Goal: Transaction & Acquisition: Purchase product/service

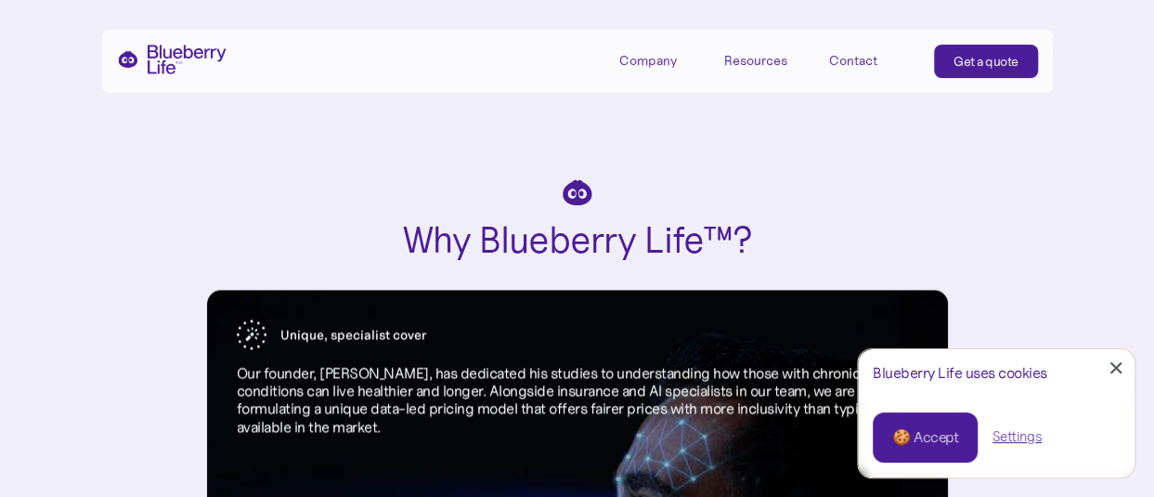
scroll to position [7932, 0]
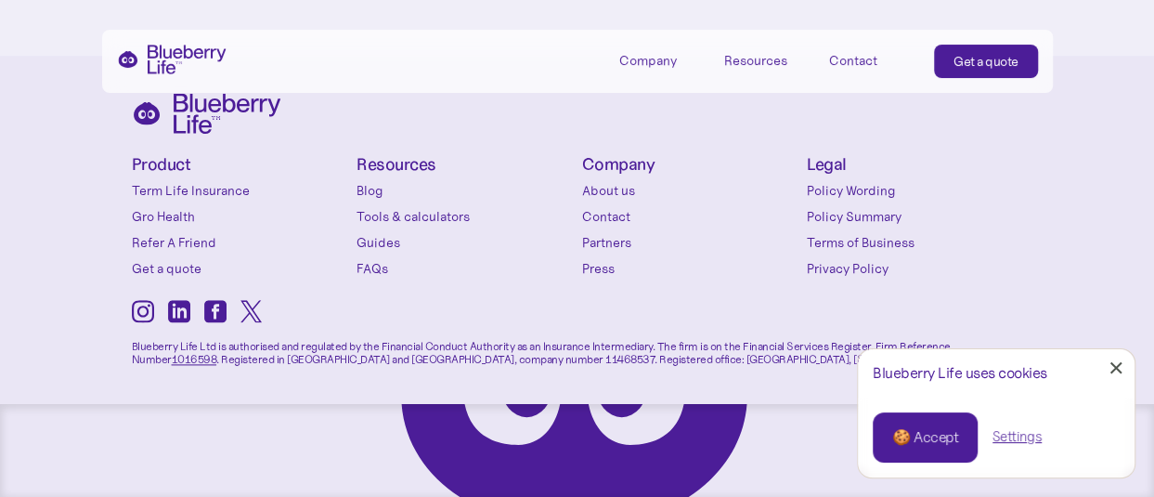
click at [184, 264] on link "Get a quote" at bounding box center [240, 268] width 216 height 19
click at [636, 235] on link "Partners" at bounding box center [690, 242] width 216 height 19
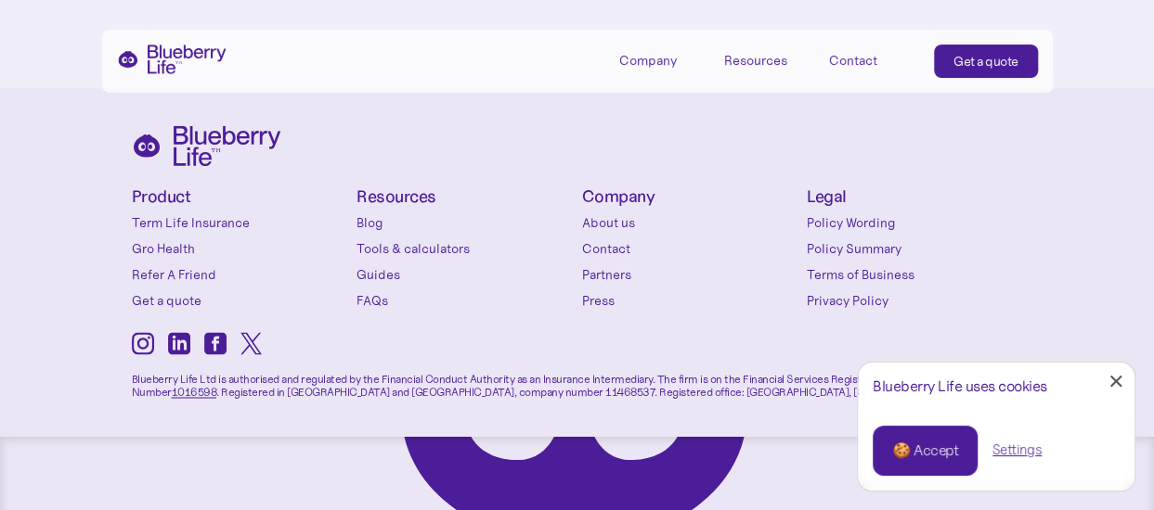
scroll to position [1328, 0]
click at [163, 291] on link "Get a quote" at bounding box center [240, 300] width 216 height 19
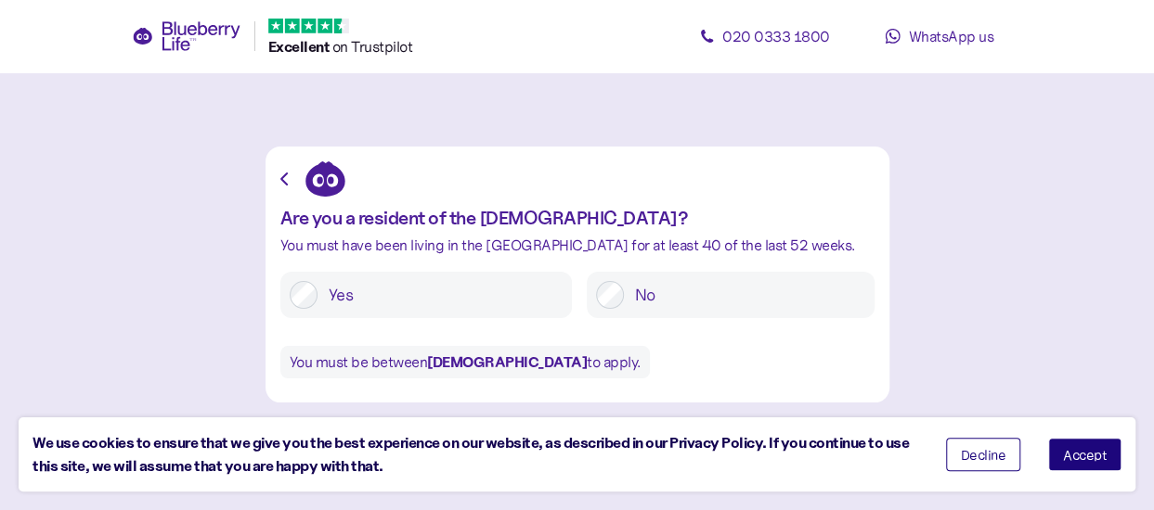
click at [367, 286] on label "Yes" at bounding box center [439, 295] width 245 height 28
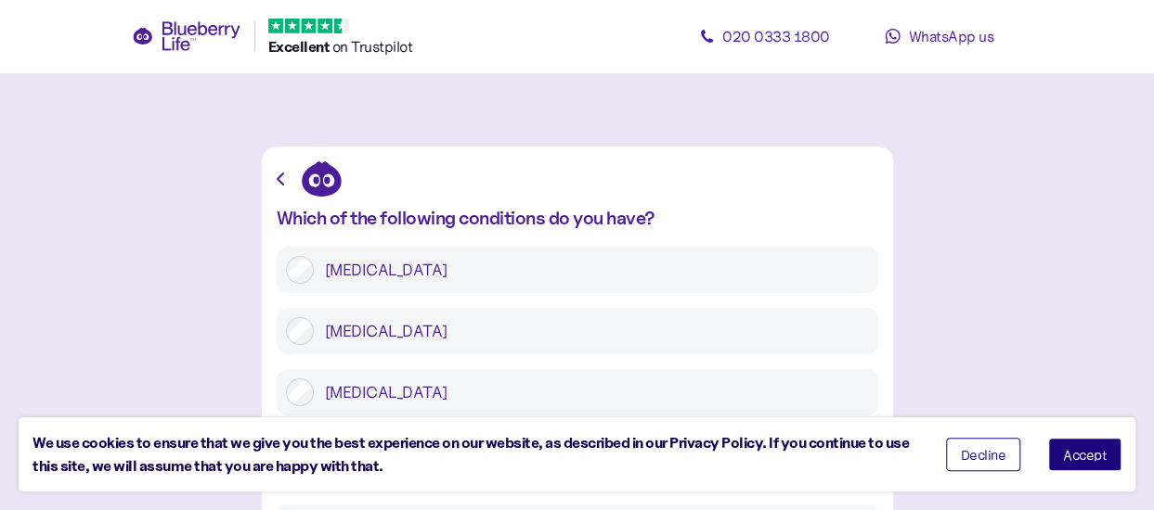
click at [366, 280] on label "Type 1 diabetes" at bounding box center [591, 270] width 555 height 28
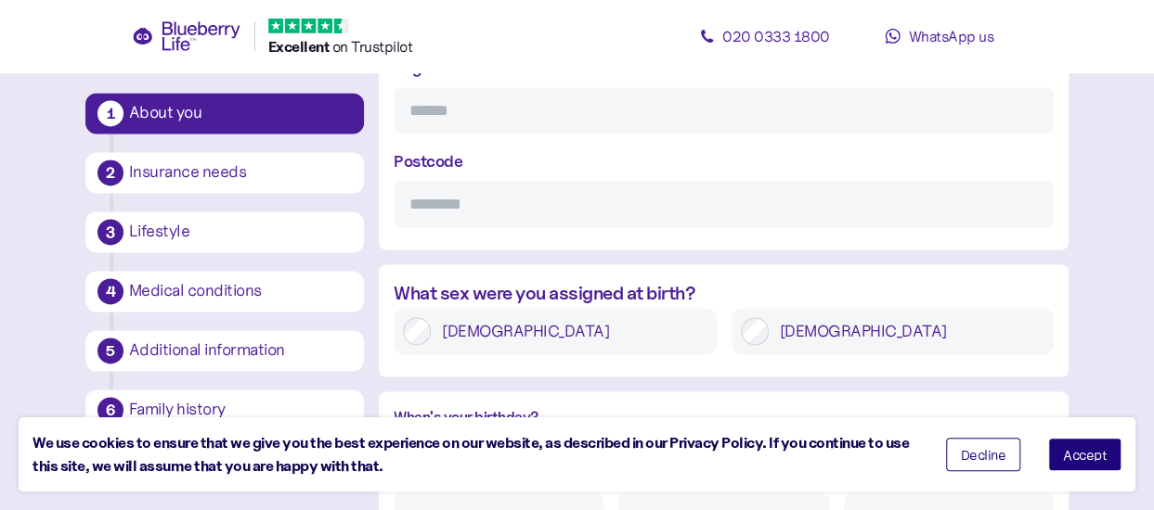
scroll to position [1613, 0]
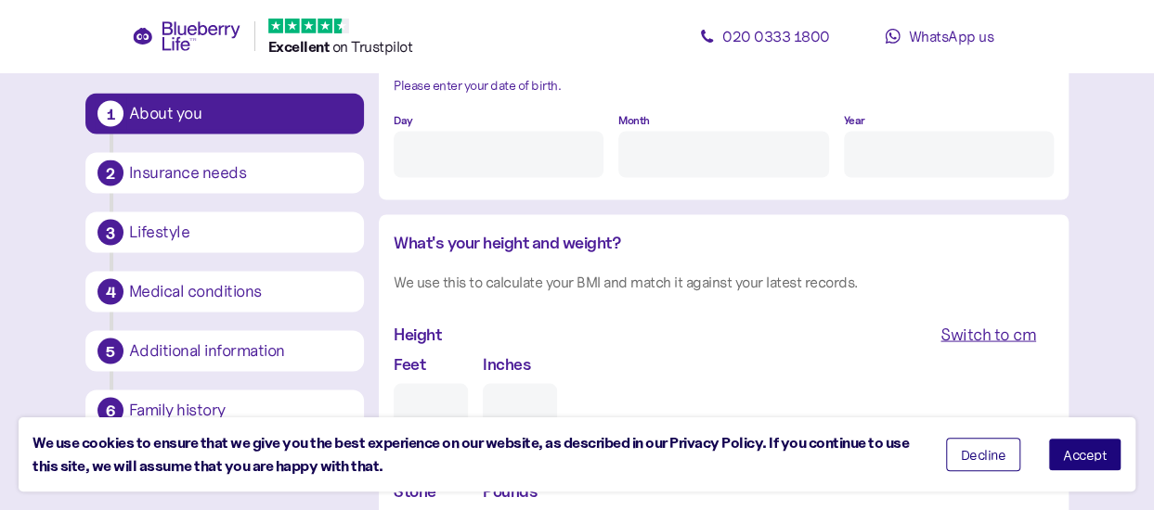
click at [1087, 457] on span "Accept" at bounding box center [1085, 454] width 44 height 13
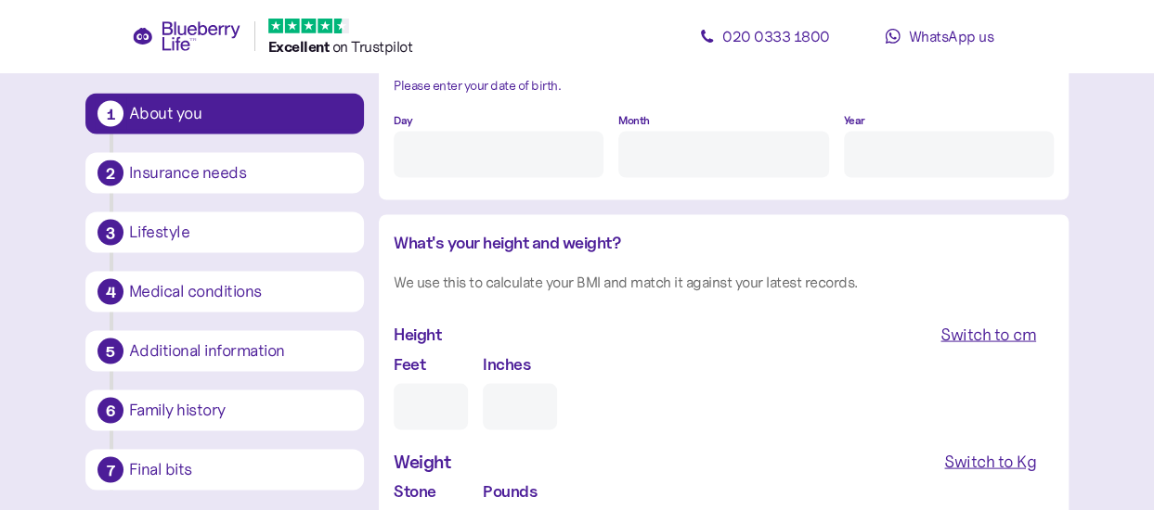
scroll to position [2069, 0]
